Goal: Information Seeking & Learning: Learn about a topic

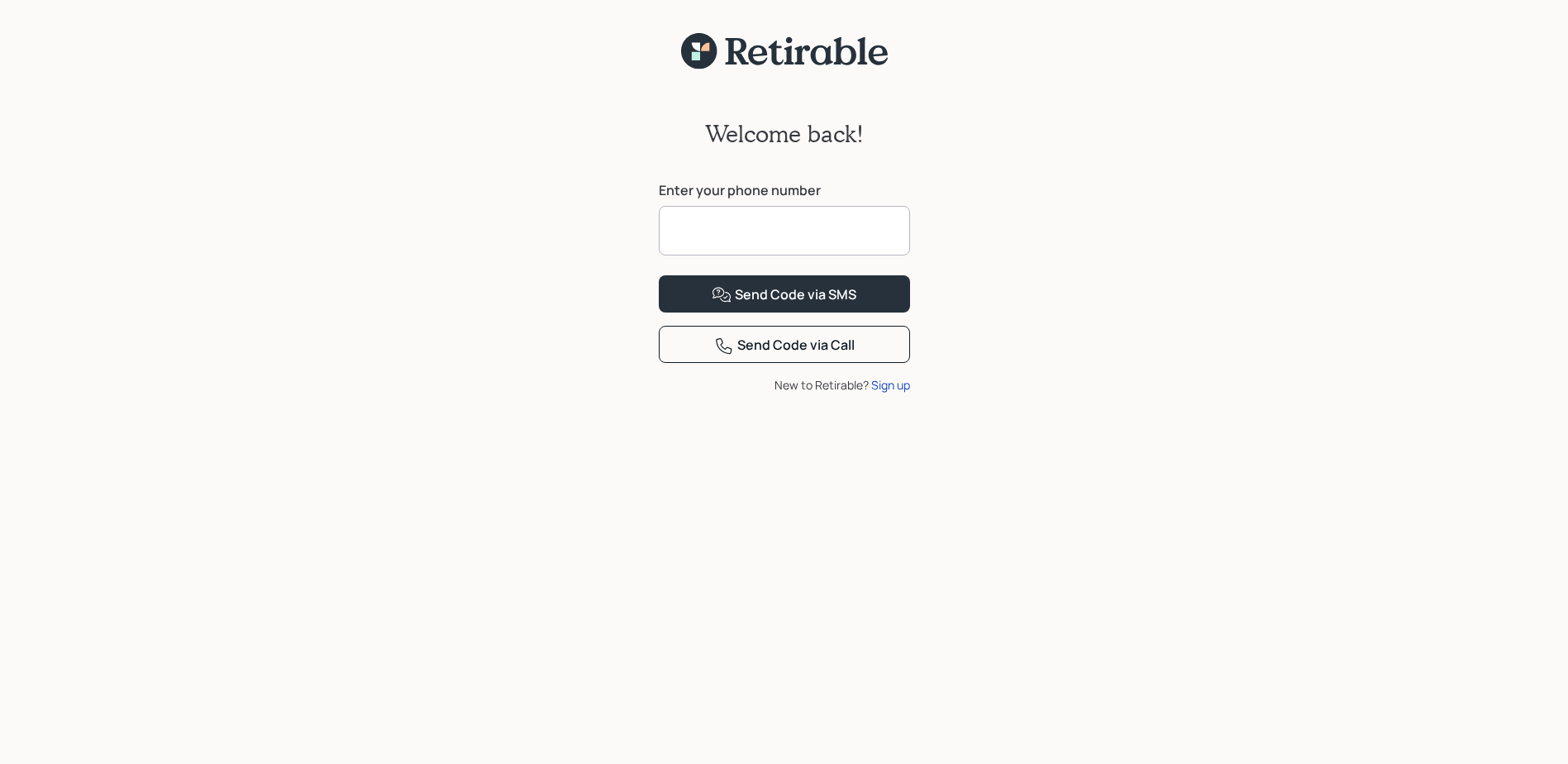
click at [720, 232] on input at bounding box center [784, 230] width 252 height 50
type input "**********"
click at [802, 305] on div "Send Code via SMS" at bounding box center [784, 295] width 145 height 20
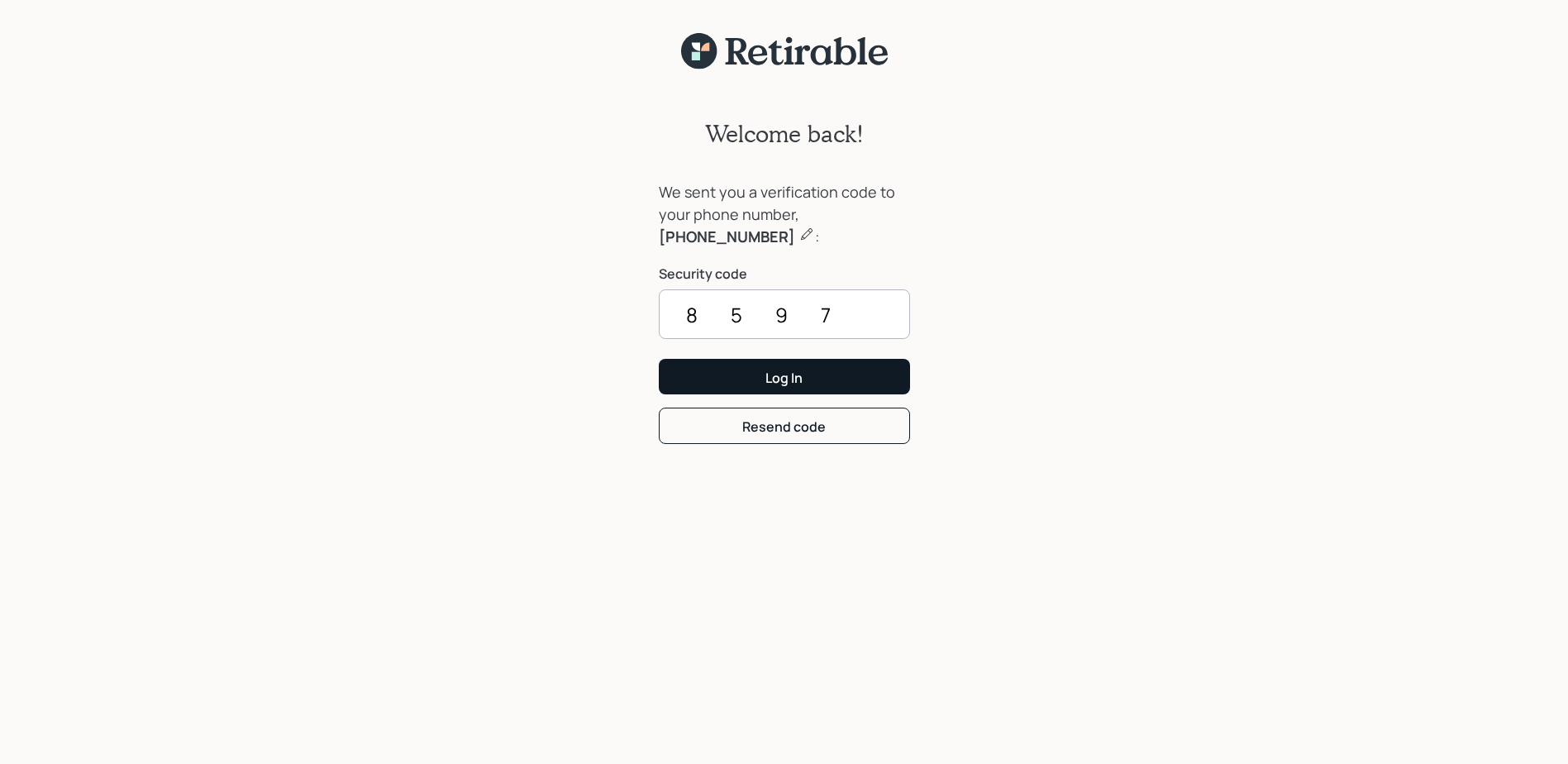
type input "8597"
click at [806, 375] on button "Log In" at bounding box center [784, 377] width 252 height 36
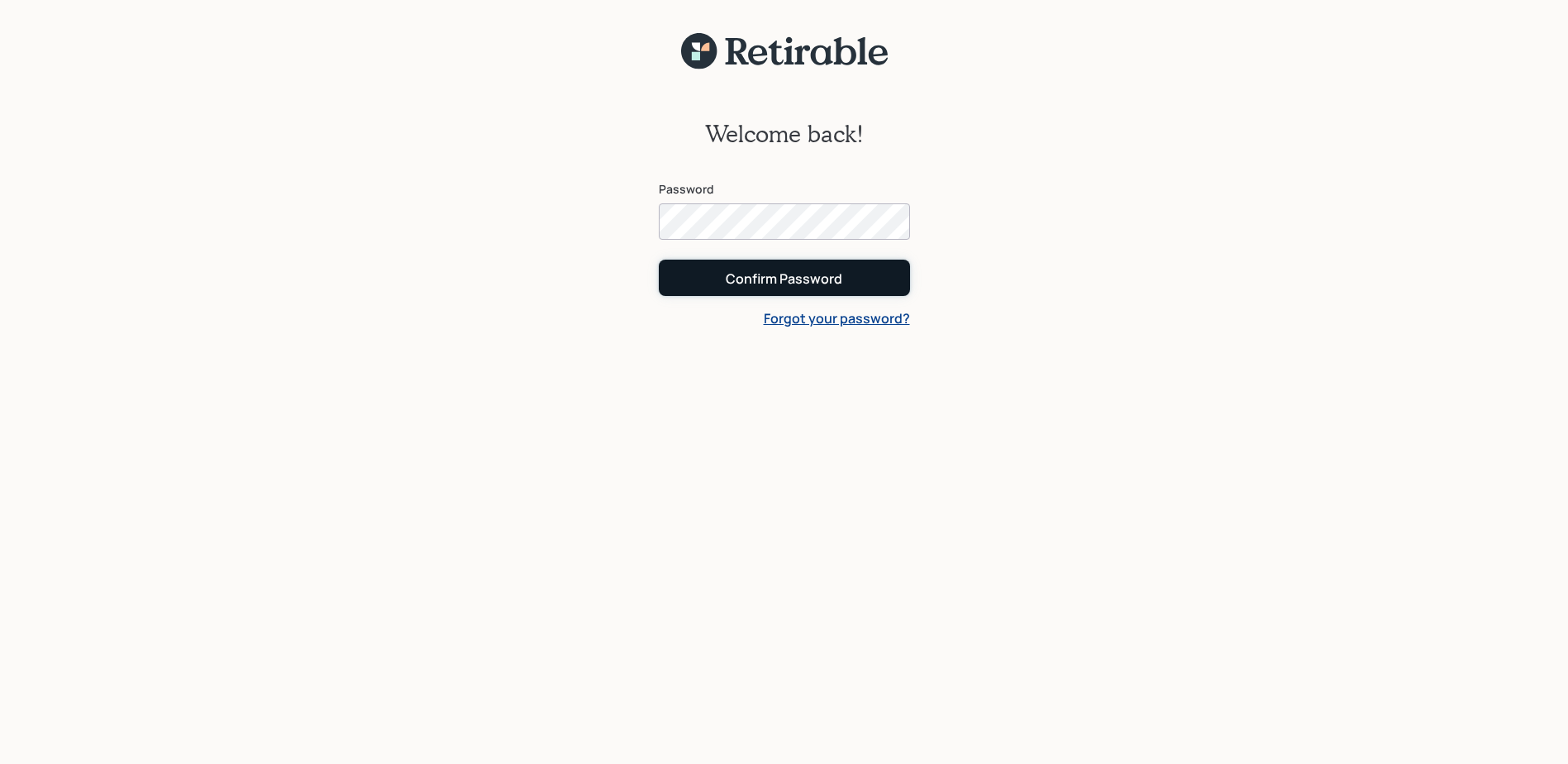
click at [786, 275] on div "Confirm Password" at bounding box center [784, 278] width 116 height 18
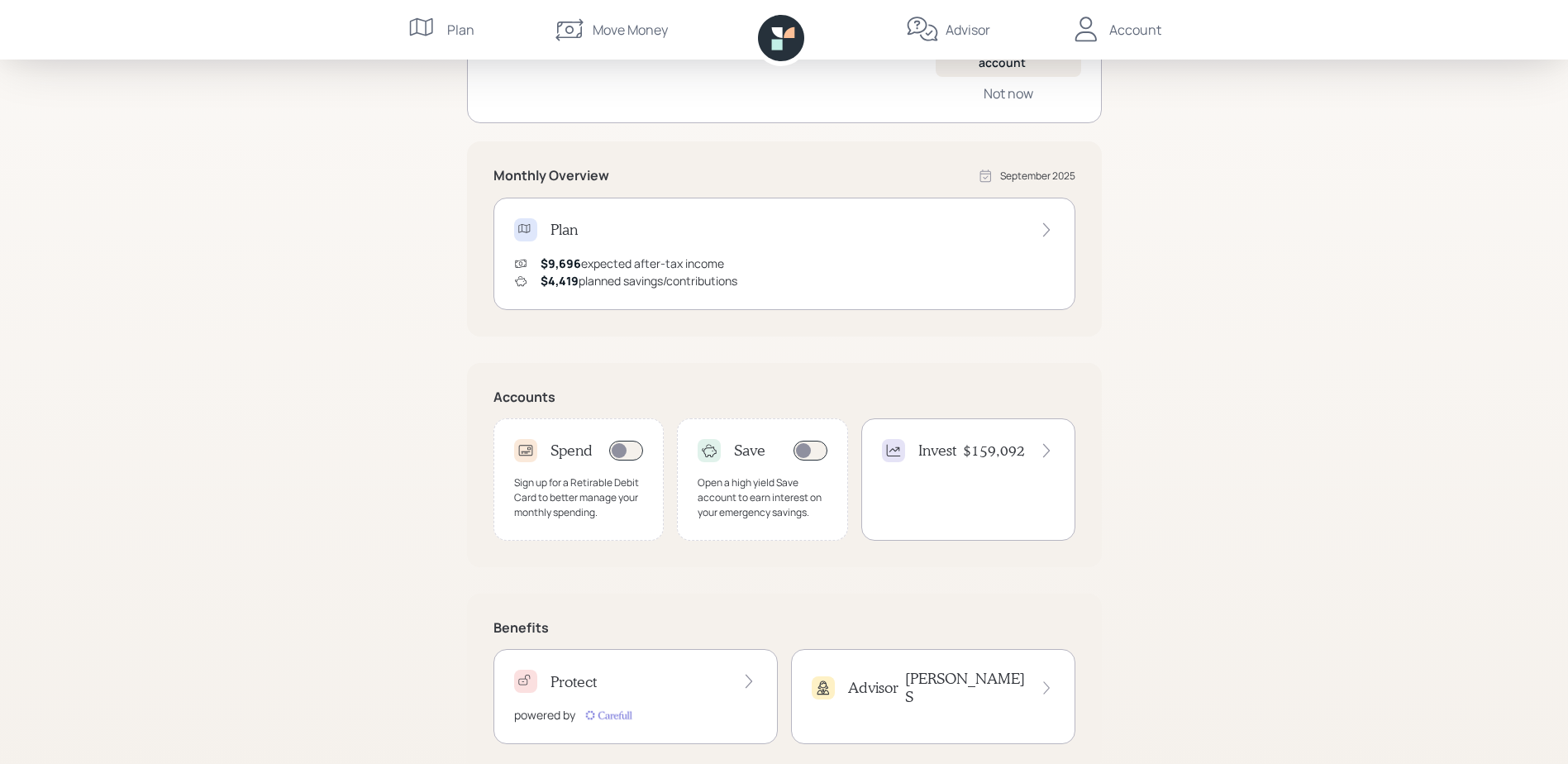
scroll to position [248, 0]
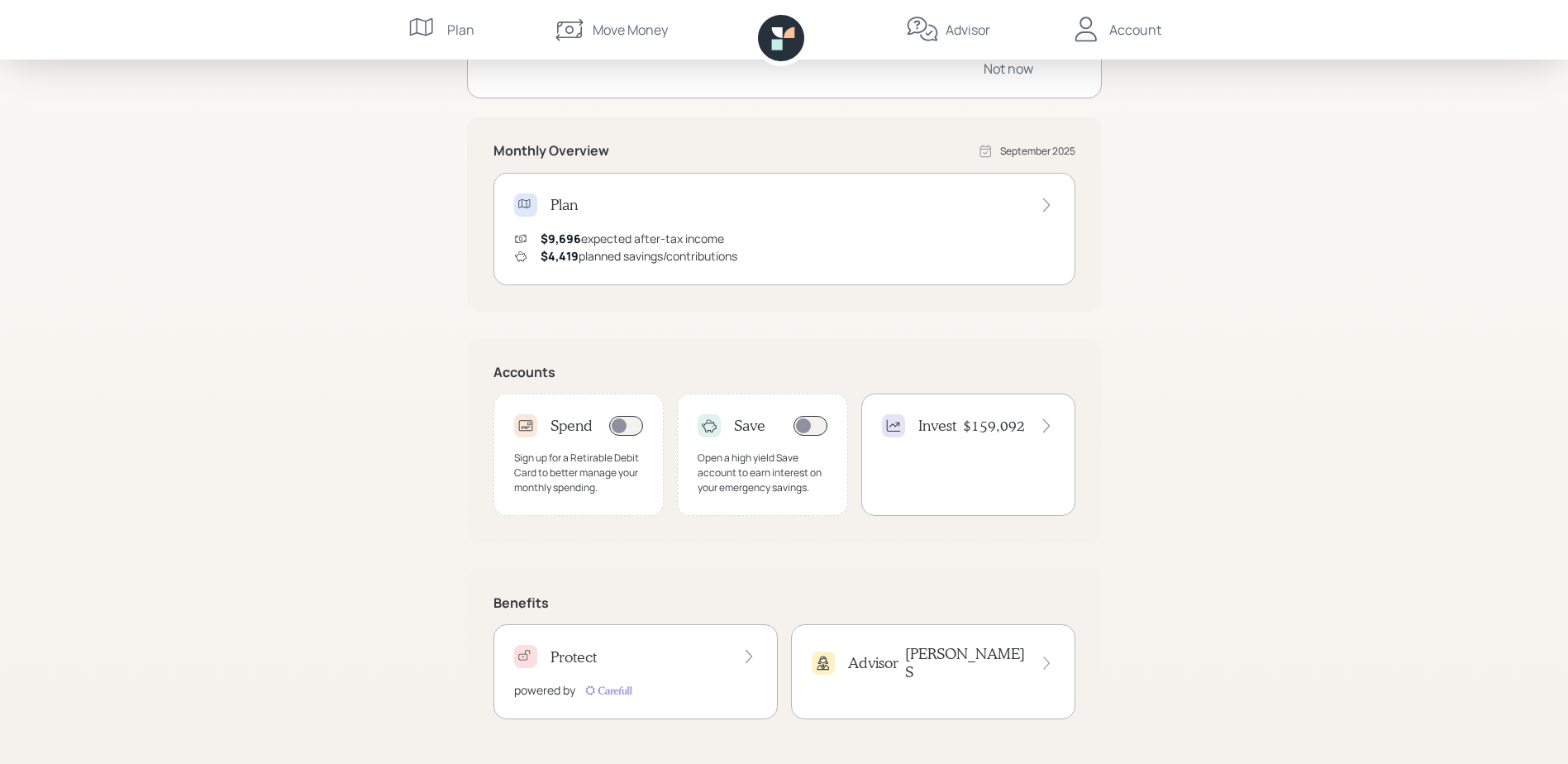
click at [1007, 424] on h4 "$159,092" at bounding box center [994, 425] width 62 height 18
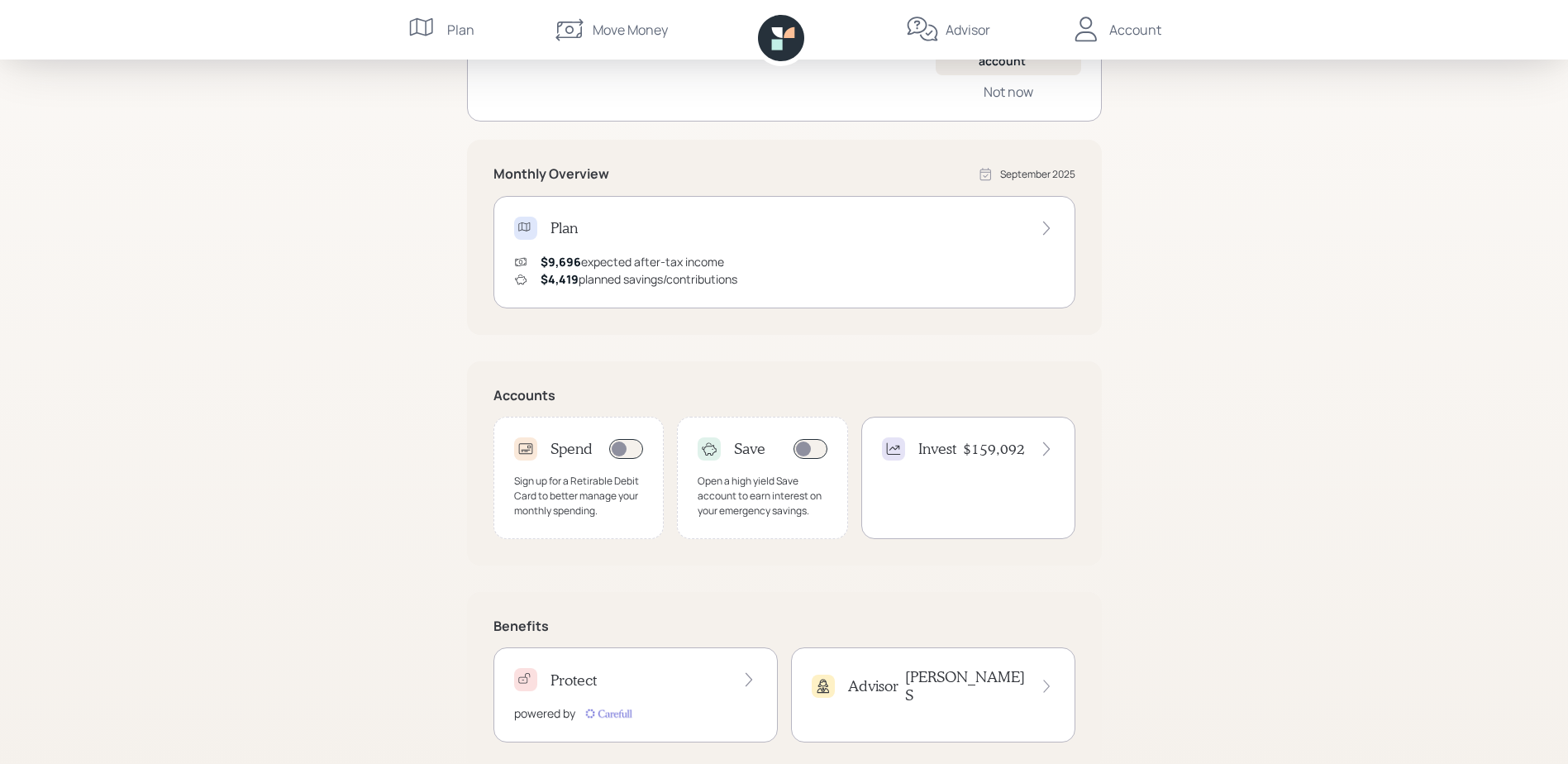
scroll to position [257, 0]
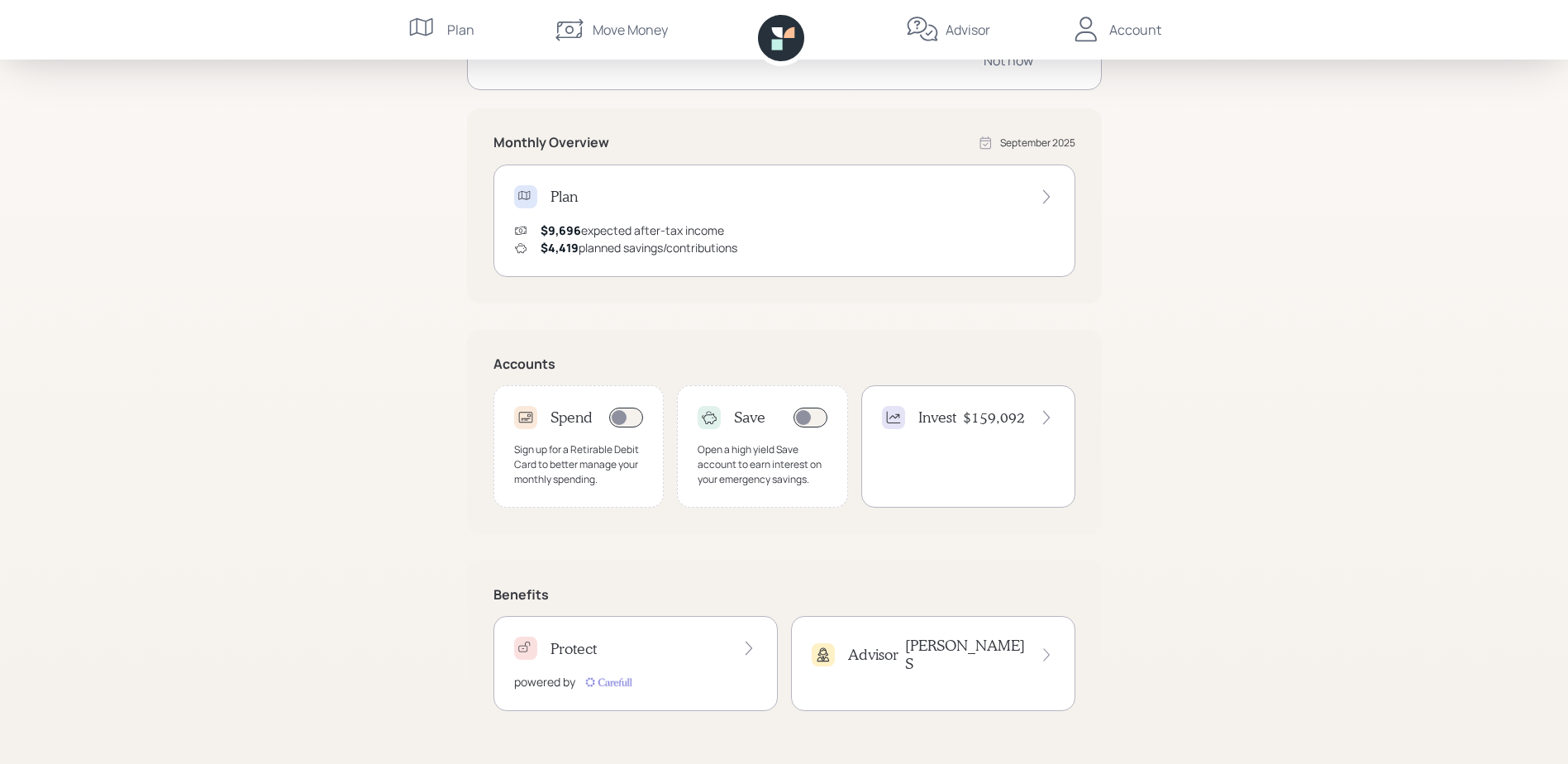
click at [959, 650] on div "Advisor Eric S" at bounding box center [933, 655] width 243 height 36
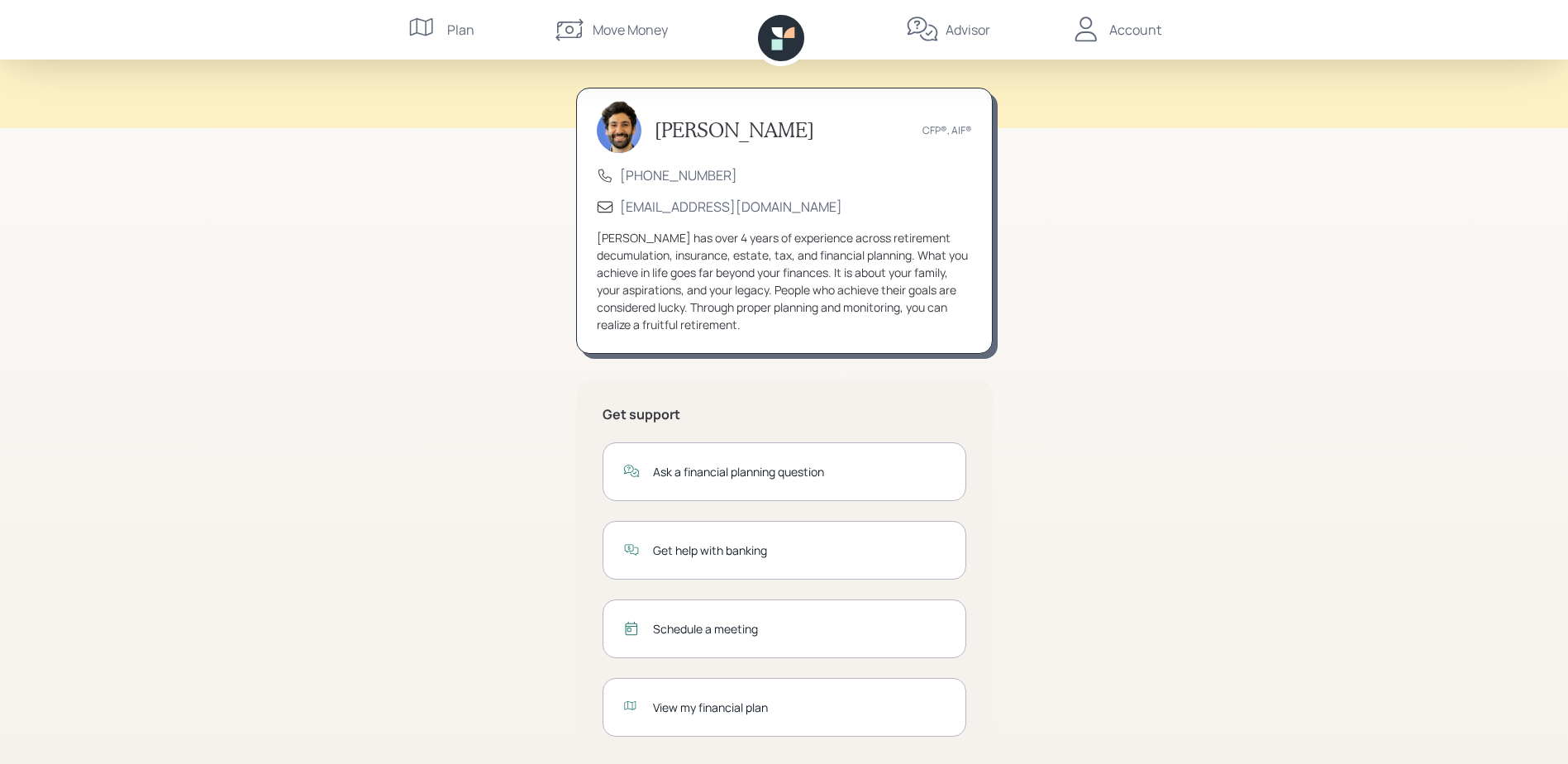
scroll to position [79, 0]
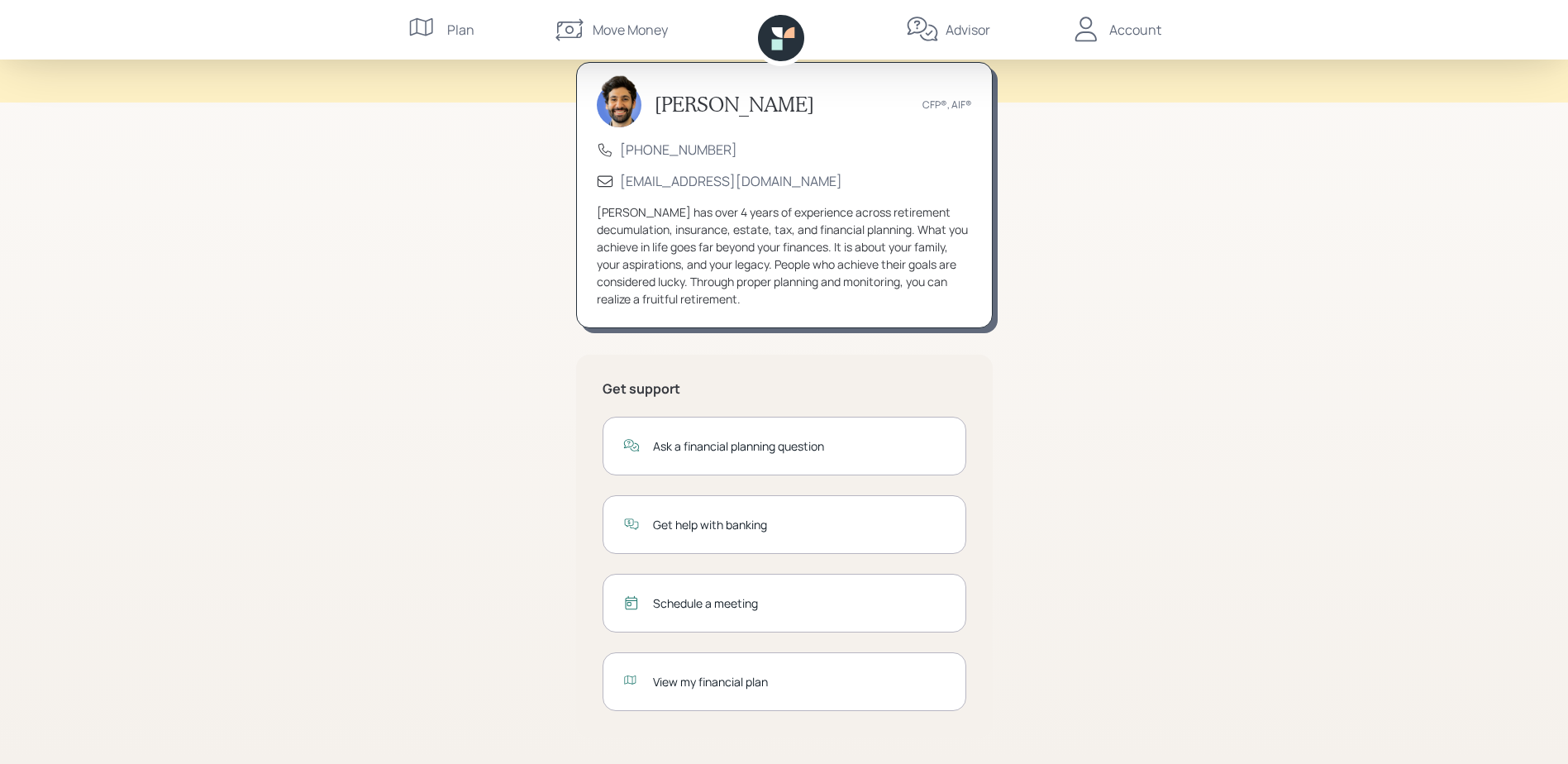
click at [742, 687] on div "View my financial plan" at bounding box center [800, 681] width 293 height 17
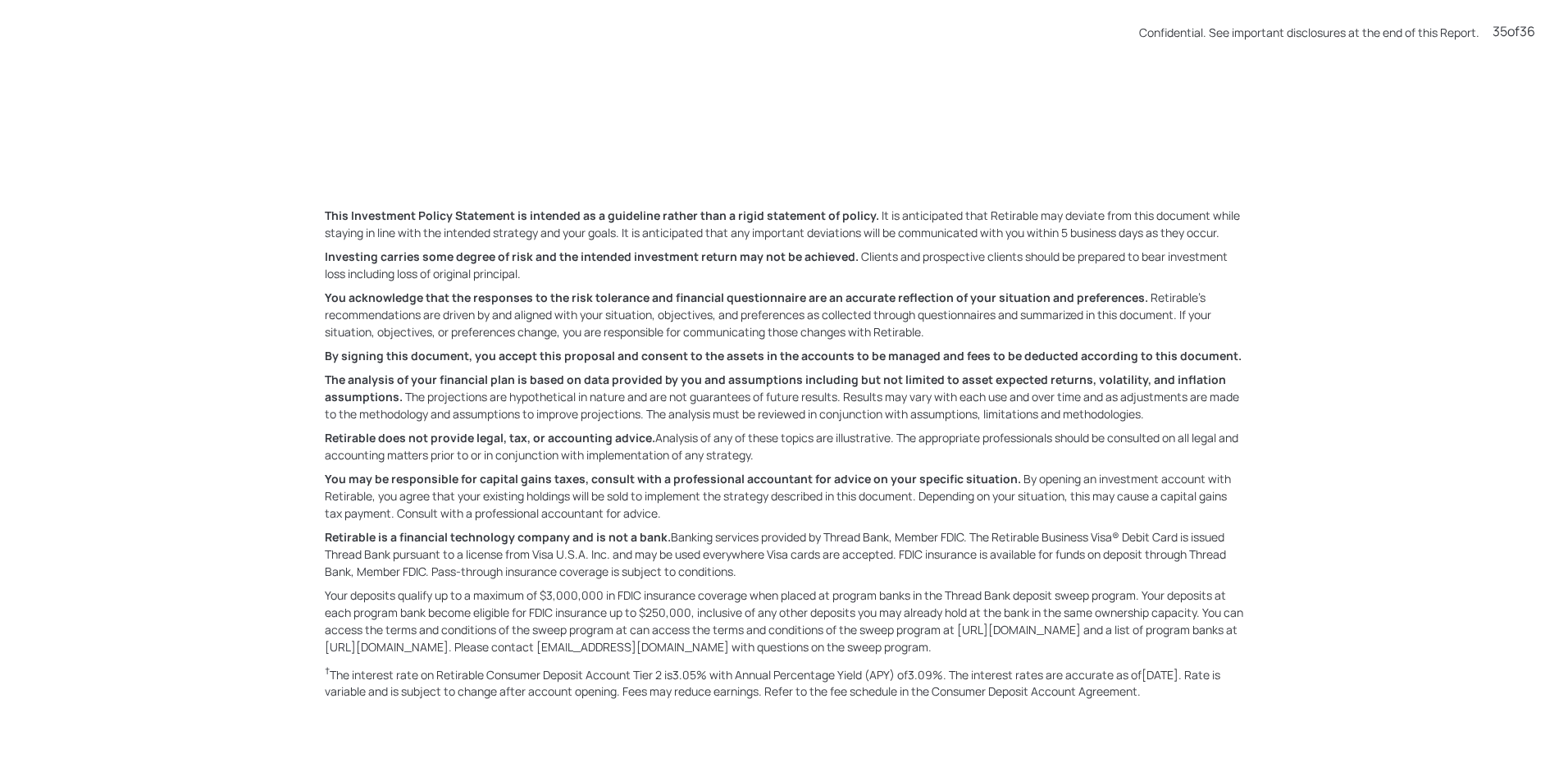
scroll to position [25775, 0]
